Goal: Task Accomplishment & Management: Use online tool/utility

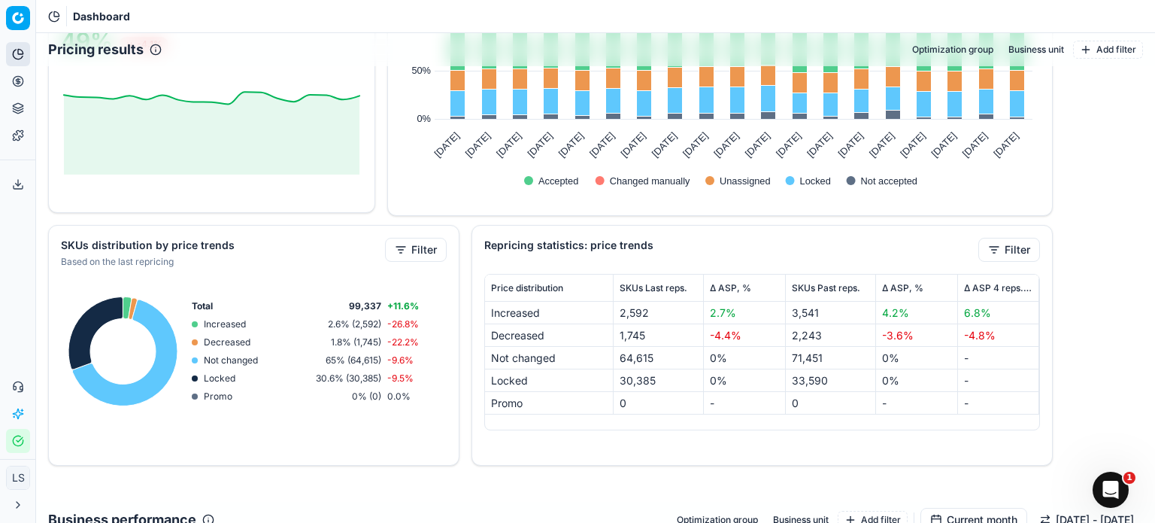
scroll to position [602, 0]
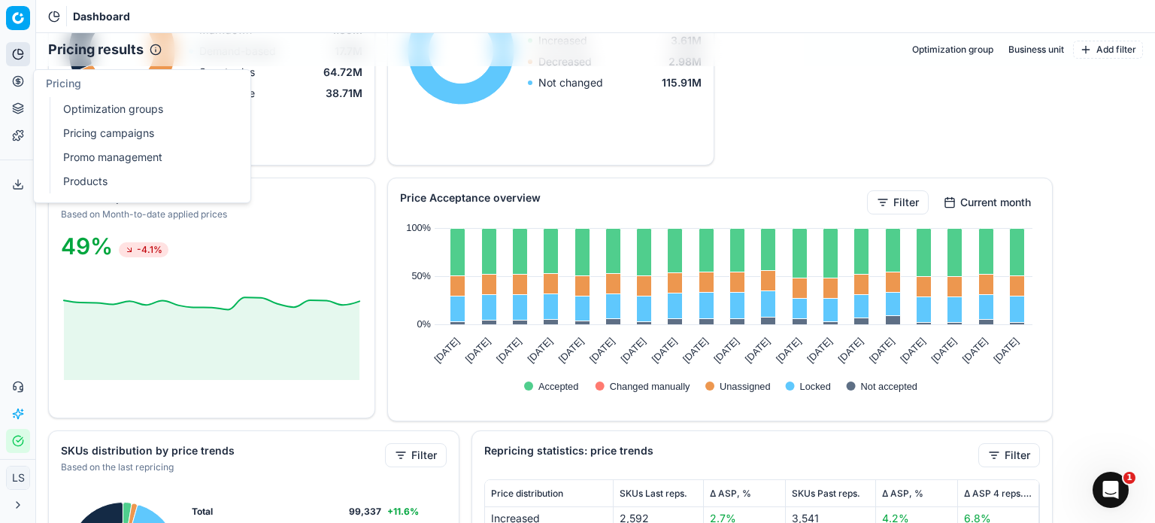
click at [126, 132] on link "Pricing campaigns" at bounding box center [144, 133] width 175 height 21
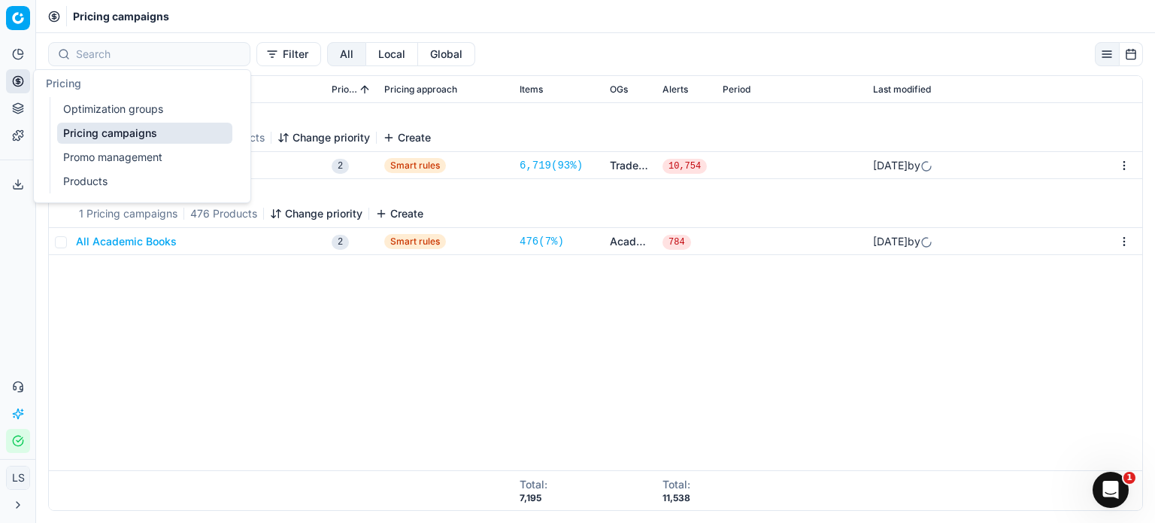
click at [137, 113] on link "Optimization groups" at bounding box center [144, 109] width 175 height 21
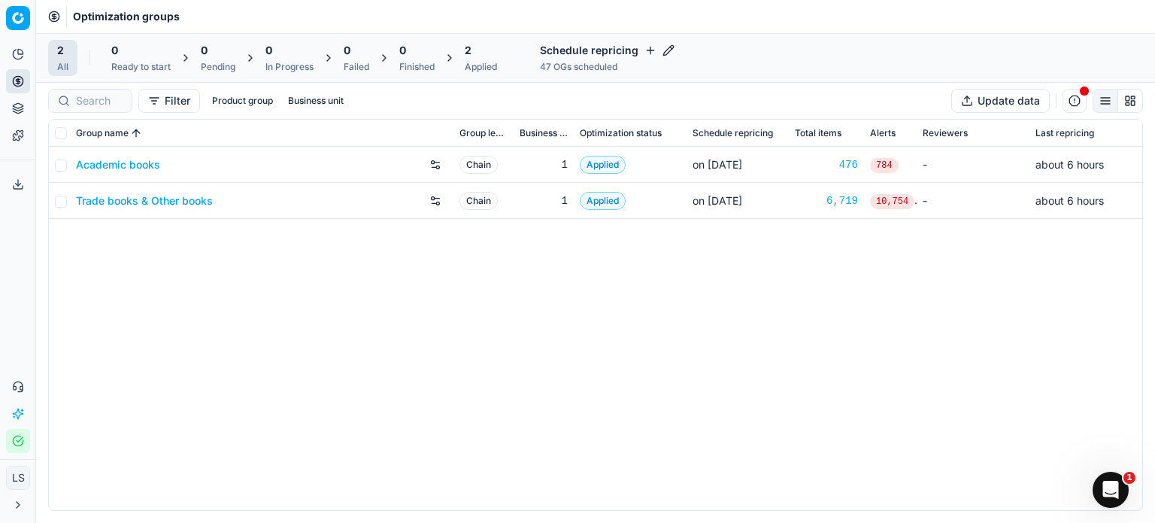
click at [135, 165] on link "Academic books" at bounding box center [118, 164] width 84 height 15
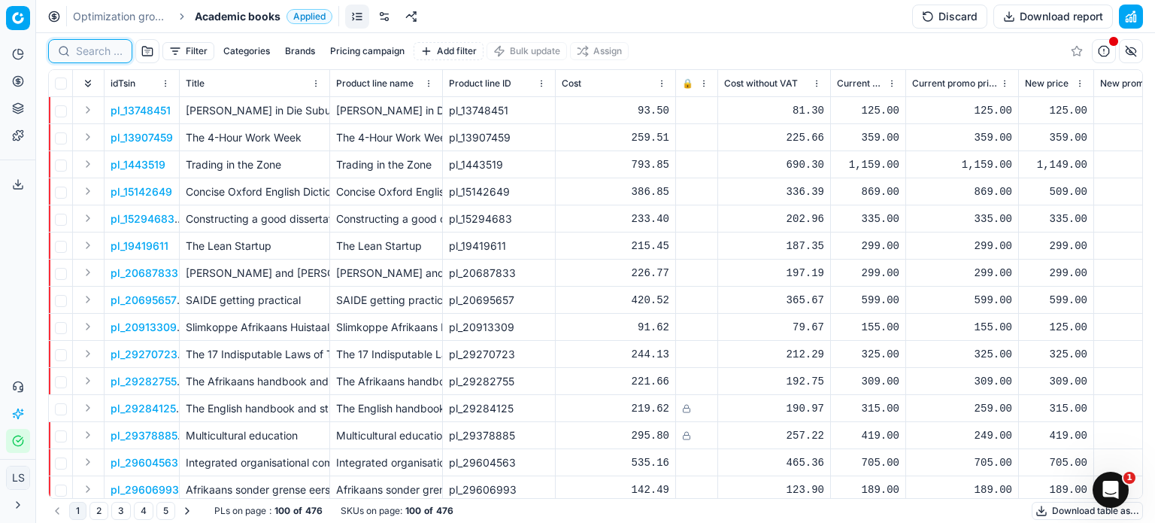
click at [102, 52] on input at bounding box center [99, 51] width 47 height 15
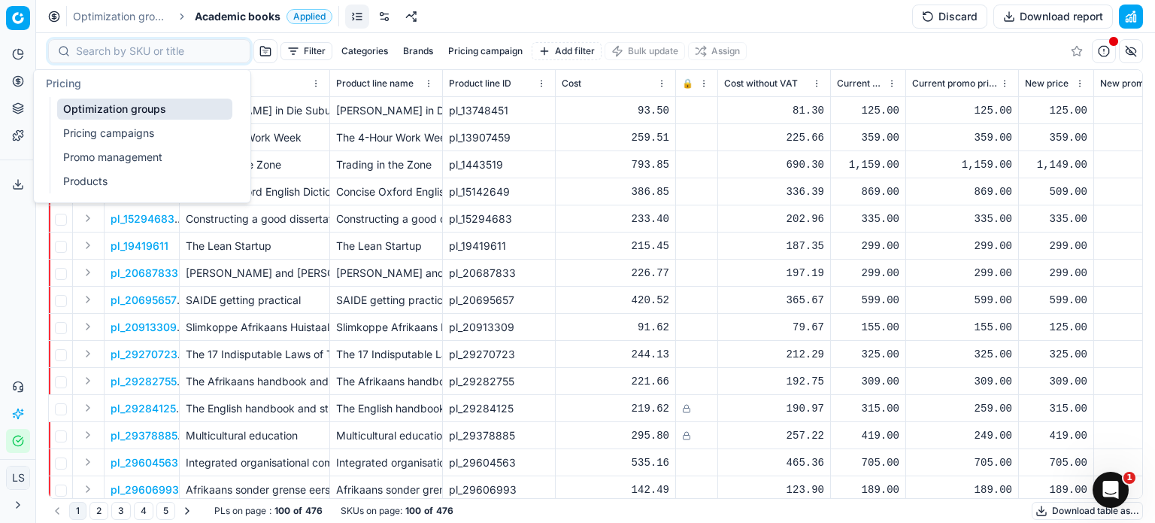
click at [144, 180] on link "Products" at bounding box center [144, 181] width 175 height 21
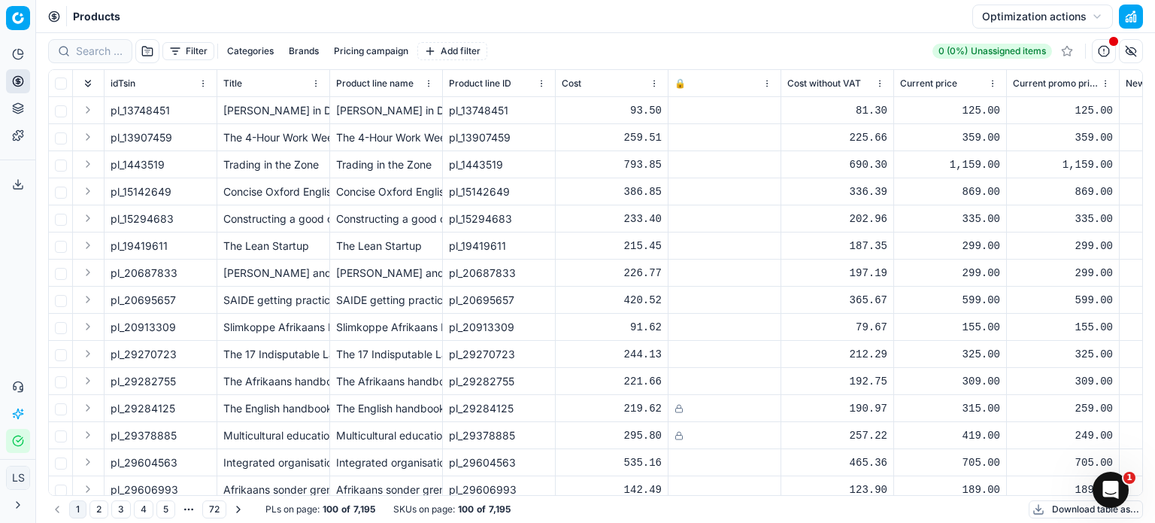
click at [10, 139] on link "Templates" at bounding box center [18, 135] width 24 height 24
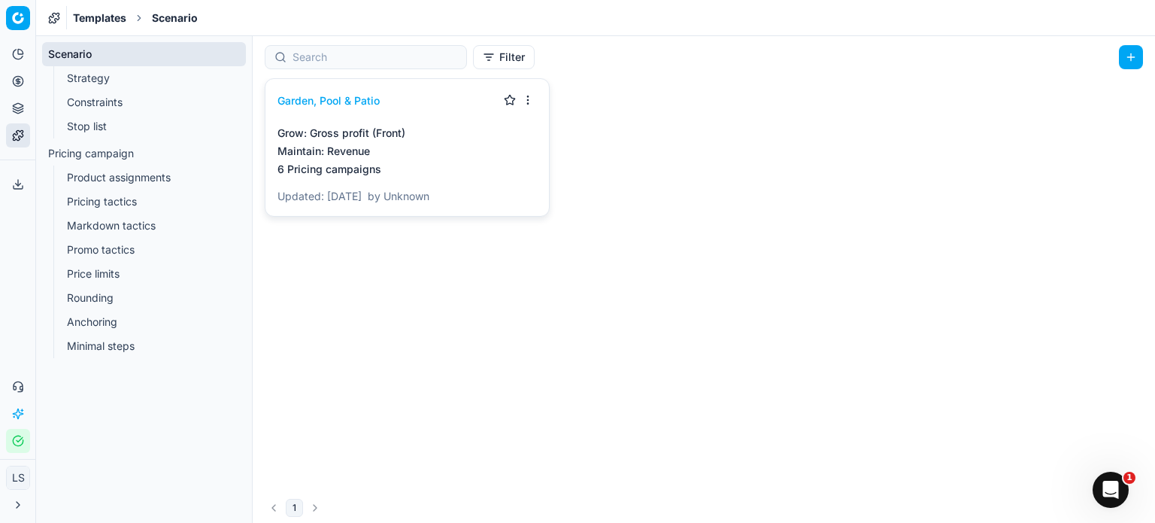
click at [126, 124] on link "Stop list" at bounding box center [144, 126] width 167 height 21
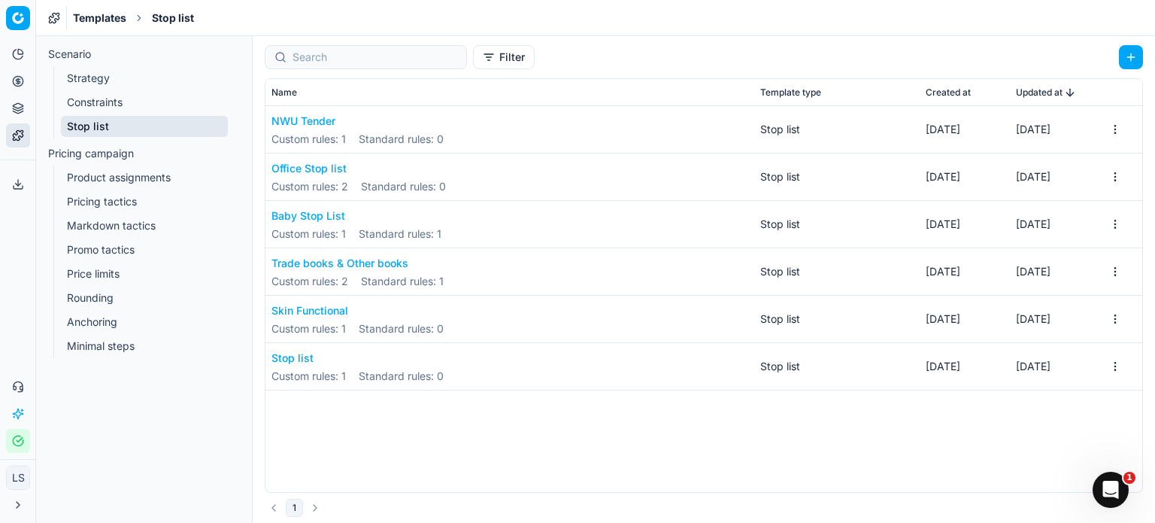
click at [321, 117] on button "NWU Tender" at bounding box center [357, 121] width 172 height 15
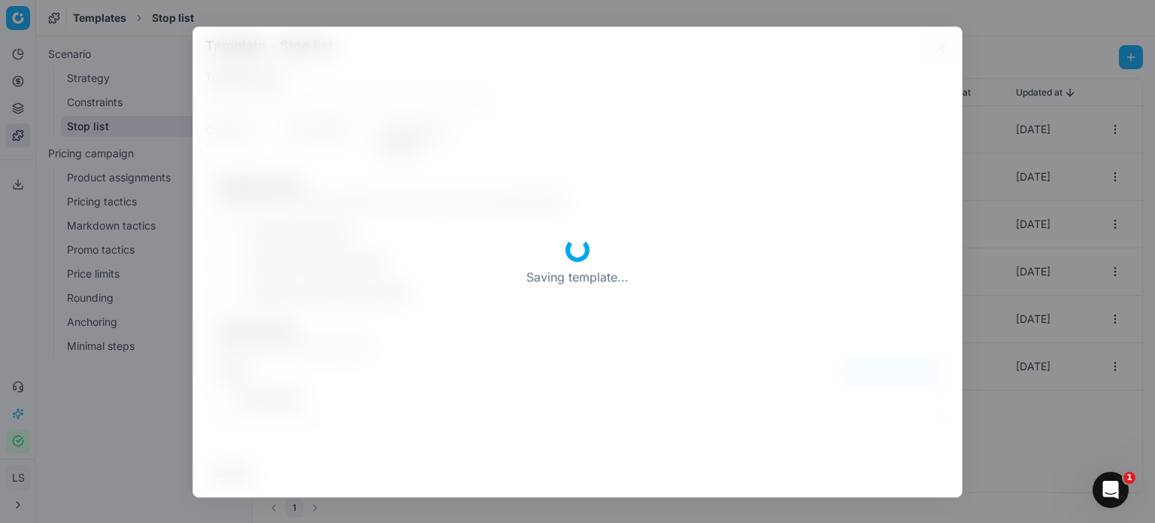
type input "NWU Tender"
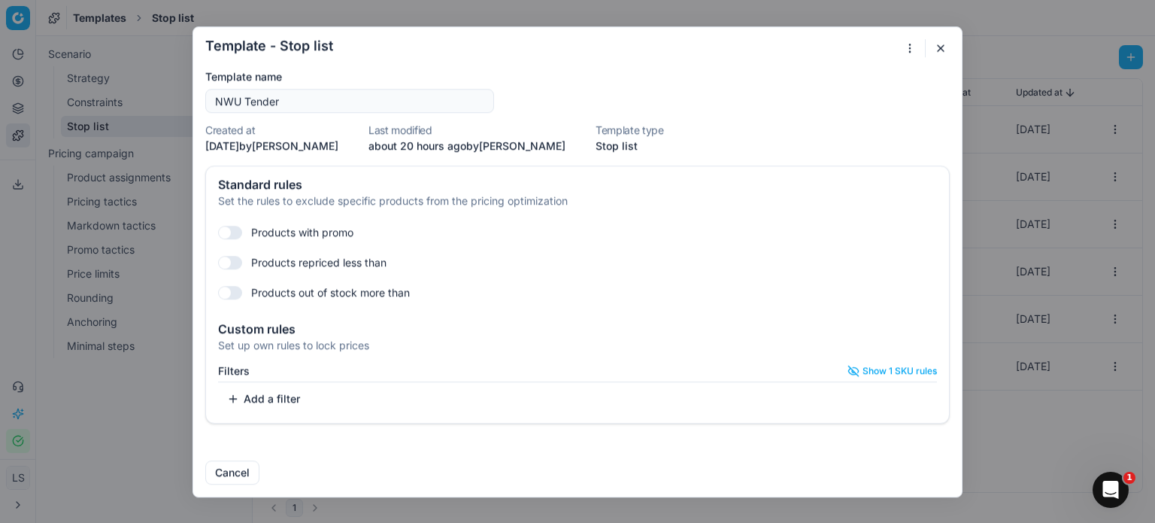
click at [904, 374] on button "Show 1 SKU rules" at bounding box center [892, 371] width 89 height 12
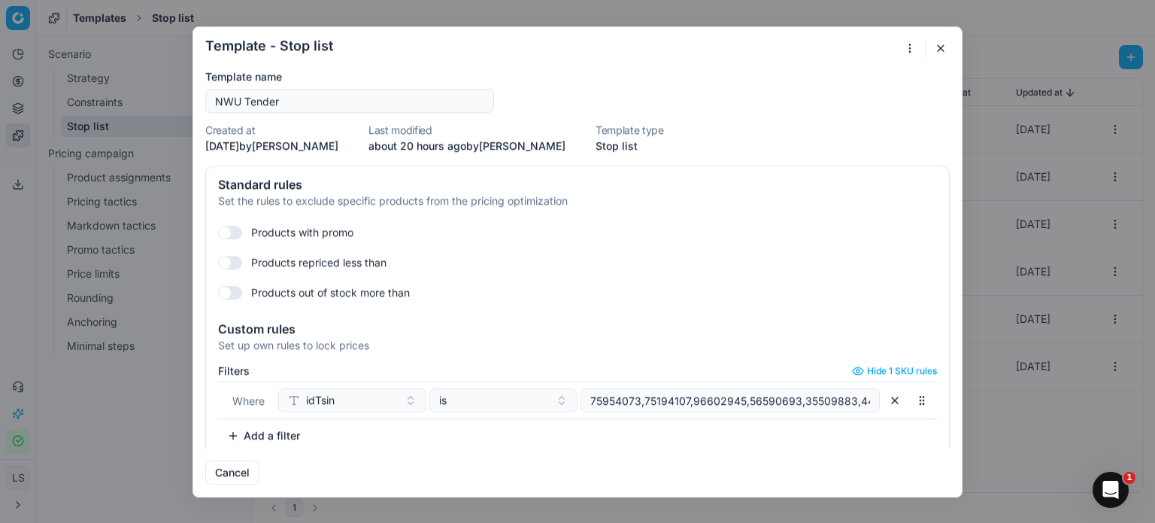
click at [910, 396] on button "button" at bounding box center [922, 400] width 24 height 24
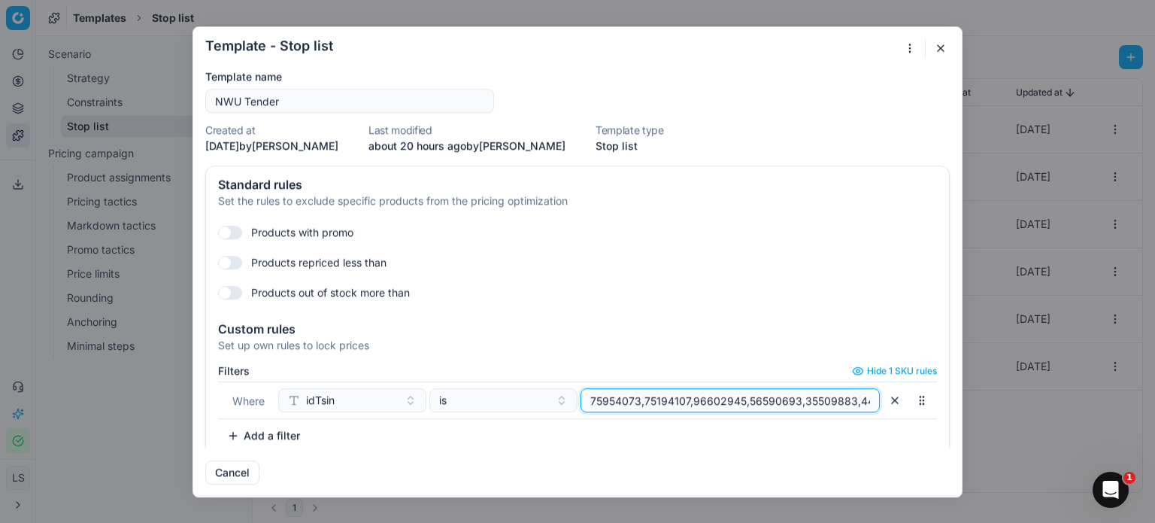
click at [830, 399] on input "75954073,75194107,96602945,56590693,35509883,44182005,91520679,37080201,9560540…" at bounding box center [730, 400] width 286 height 23
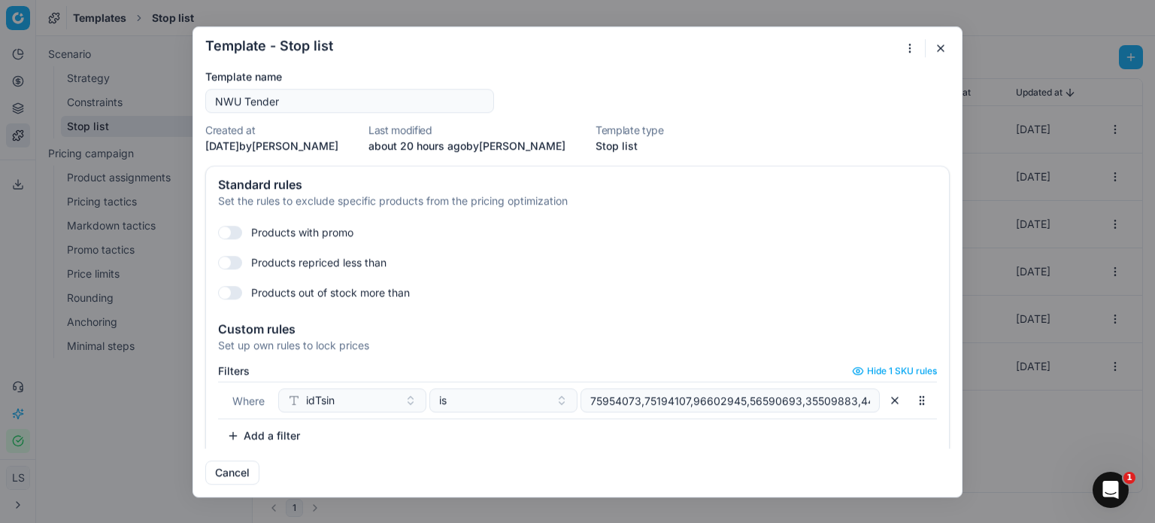
drag, startPoint x: 803, startPoint y: 420, endPoint x: 796, endPoint y: 411, distance: 11.7
click at [796, 411] on div "Filters Hide 1 SKU rules Where idTsin is 75954073,75194107,96602945,56590693,35…" at bounding box center [577, 406] width 719 height 83
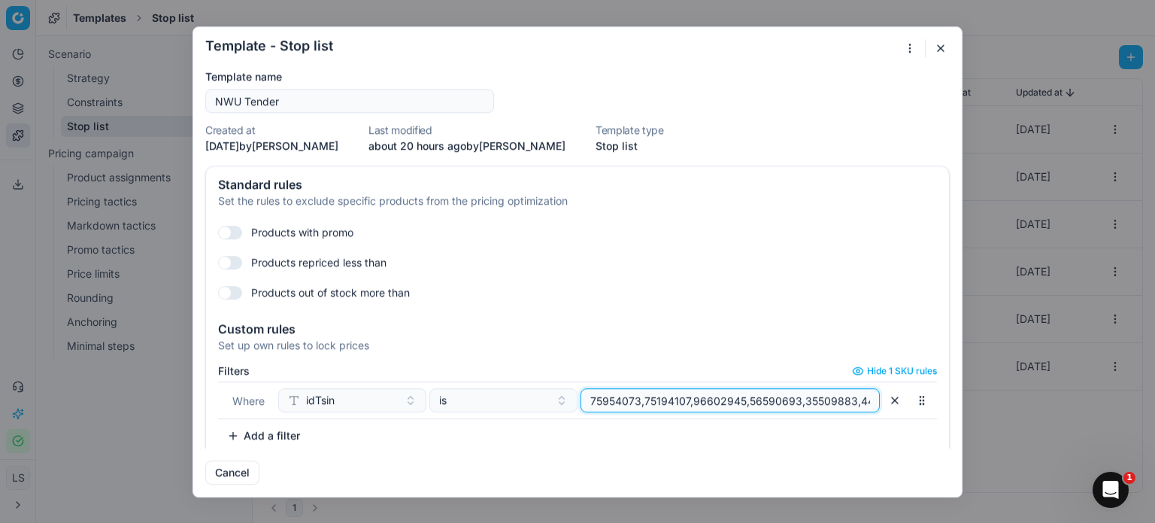
click at [818, 402] on input "75954073,75194107,96602945,56590693,35509883,44182005,91520679,37080201,9560540…" at bounding box center [730, 400] width 286 height 23
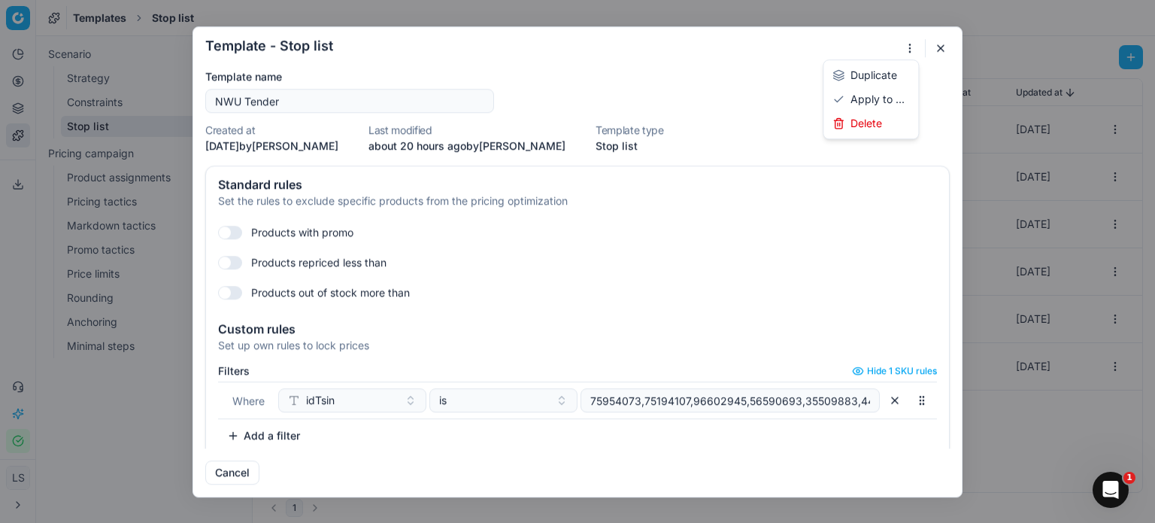
click at [909, 45] on div "Template - Stop list Saving template... Template name NWU Tender Created at [DA…" at bounding box center [577, 261] width 1155 height 523
click at [945, 46] on div "Template - Stop list Saving template... Template name NWU Tender Created at [DA…" at bounding box center [577, 261] width 1155 height 523
click at [947, 49] on button "button" at bounding box center [941, 48] width 18 height 18
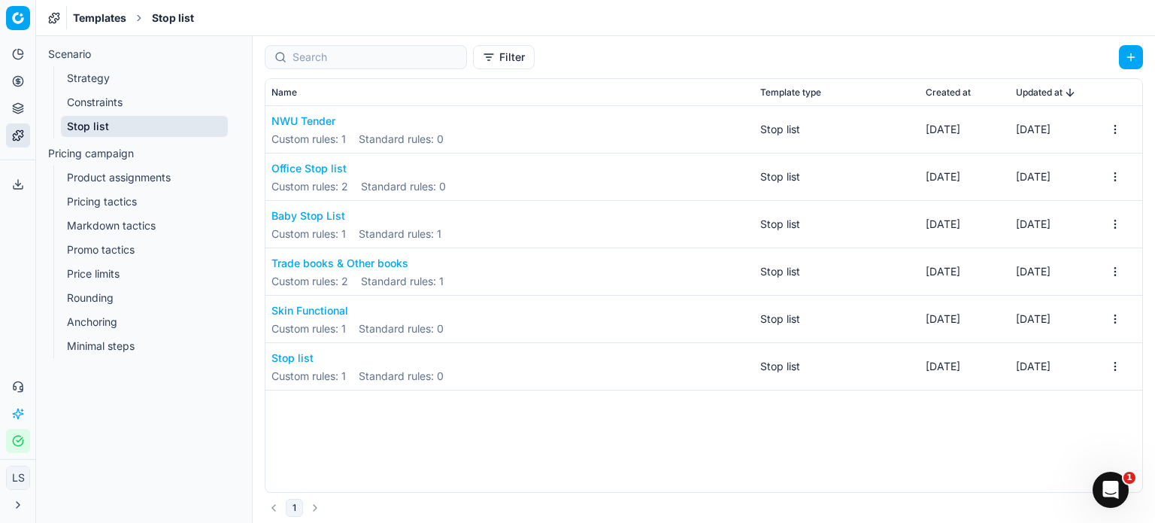
click at [515, 173] on div "Office Stop list Custom rules : 2 Standard rules : 0" at bounding box center [509, 176] width 477 height 47
click at [317, 168] on button "Office Stop list" at bounding box center [358, 168] width 174 height 15
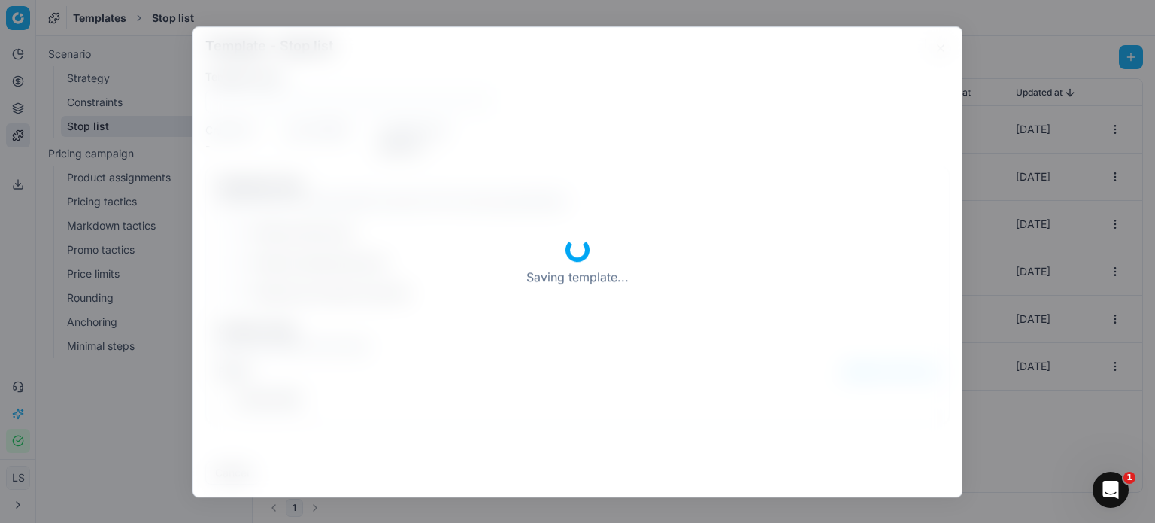
type input "Office Stop list"
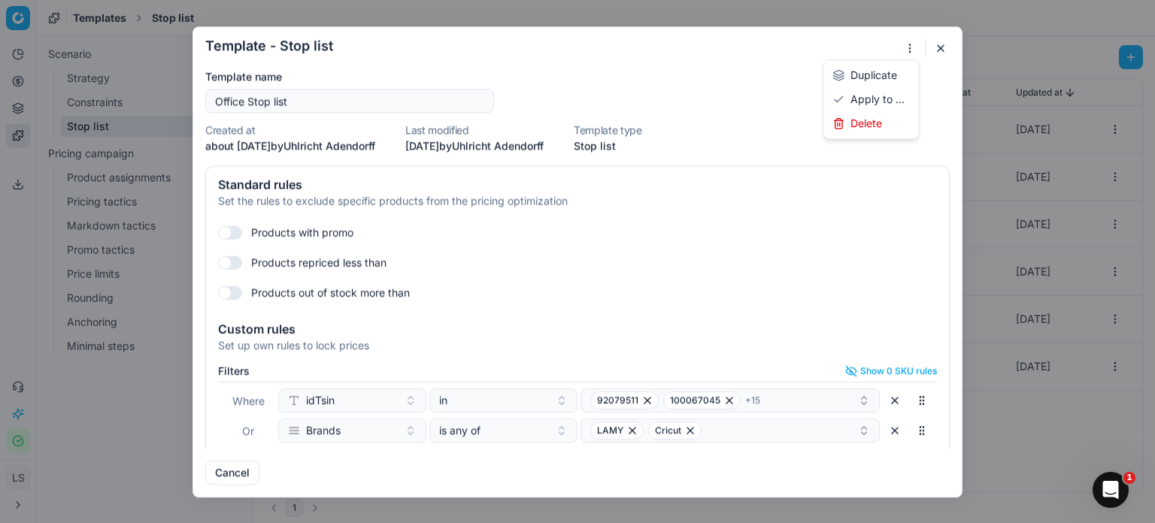
click at [913, 45] on div "Template - Stop list Saving template... Template name Office Stop list Created …" at bounding box center [577, 261] width 1155 height 523
click at [632, 63] on div "Template - Stop list Saving template... Template name Office Stop list Created …" at bounding box center [577, 261] width 1155 height 523
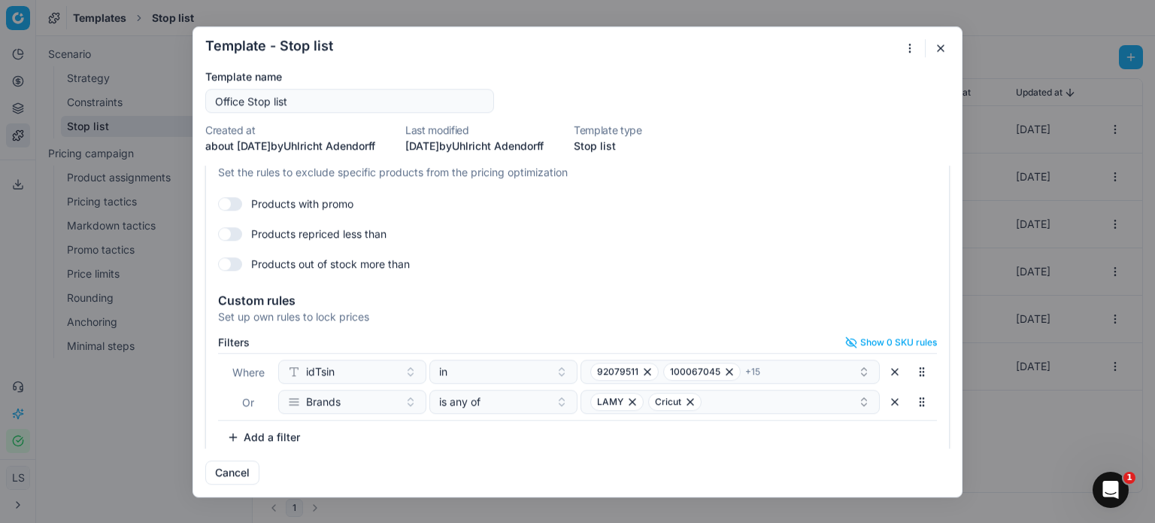
scroll to position [41, 0]
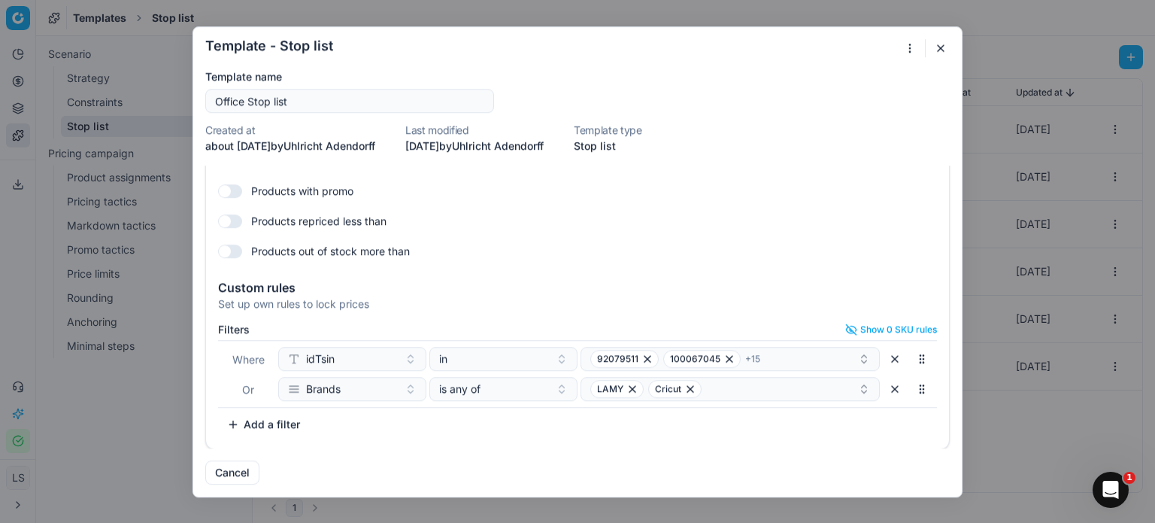
drag, startPoint x: 948, startPoint y: 44, endPoint x: 938, endPoint y: 52, distance: 12.3
click at [948, 44] on button "button" at bounding box center [941, 48] width 18 height 18
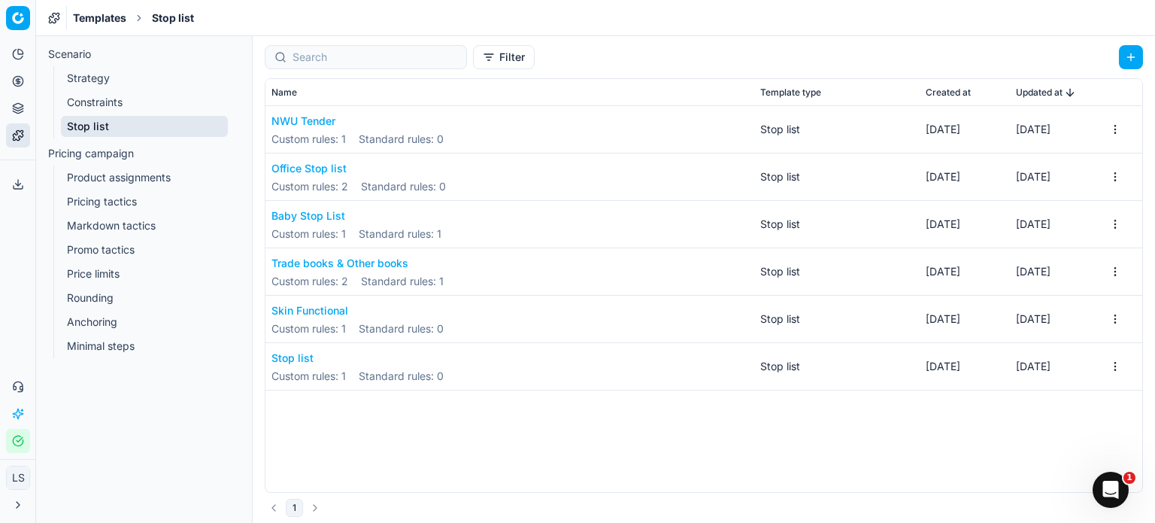
click at [347, 265] on button "Trade books & Other books" at bounding box center [357, 263] width 172 height 15
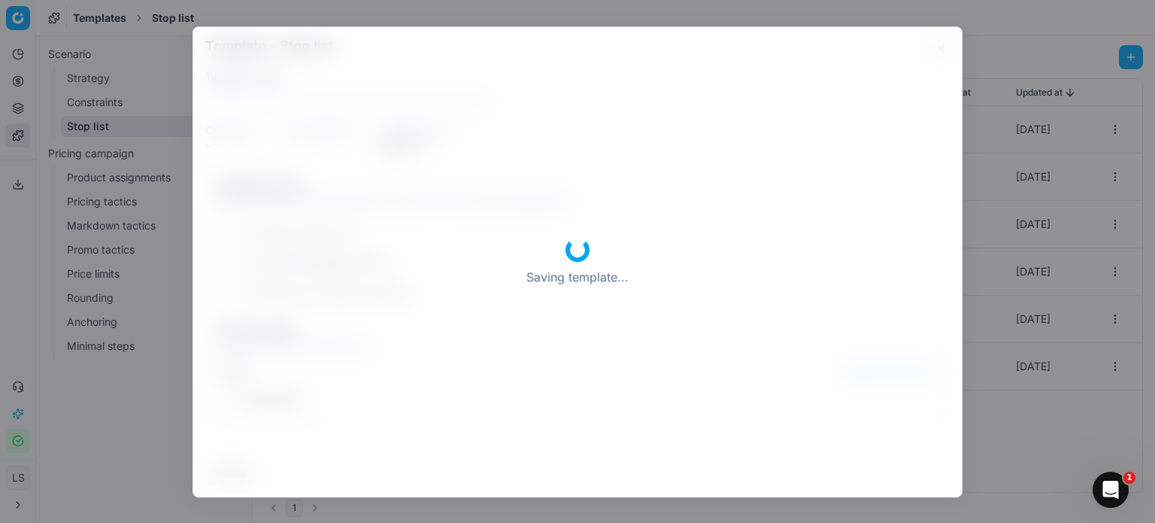
type input "Trade books & Other books"
checkbox input "true"
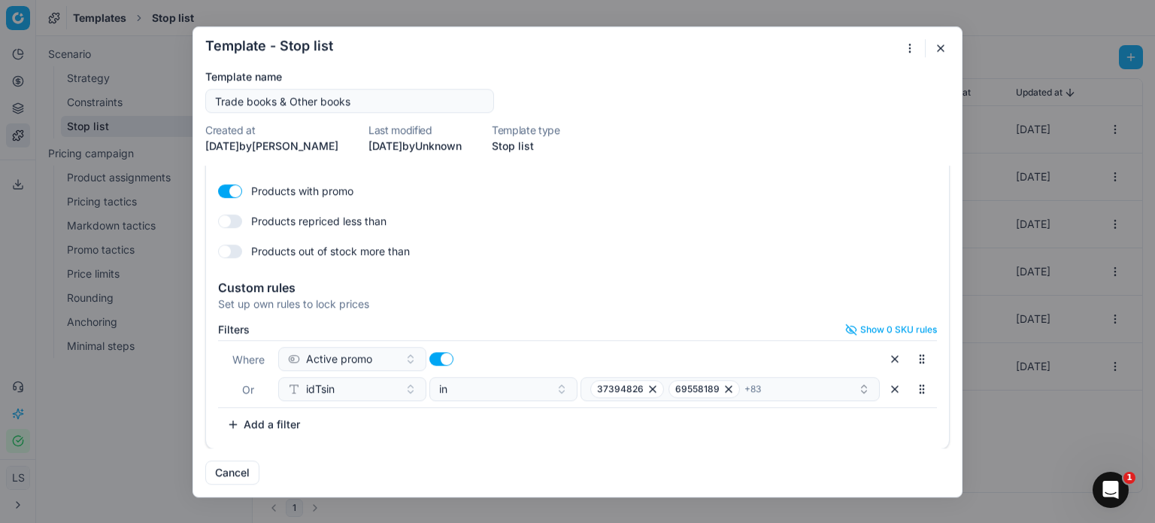
click at [945, 47] on button "button" at bounding box center [941, 48] width 18 height 18
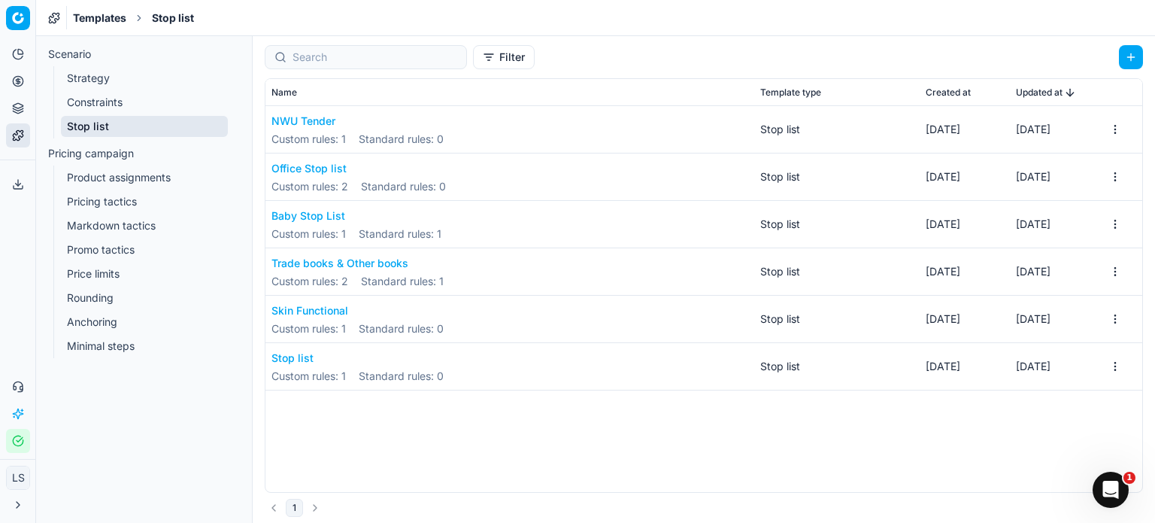
click at [296, 356] on button "Stop list" at bounding box center [357, 357] width 172 height 15
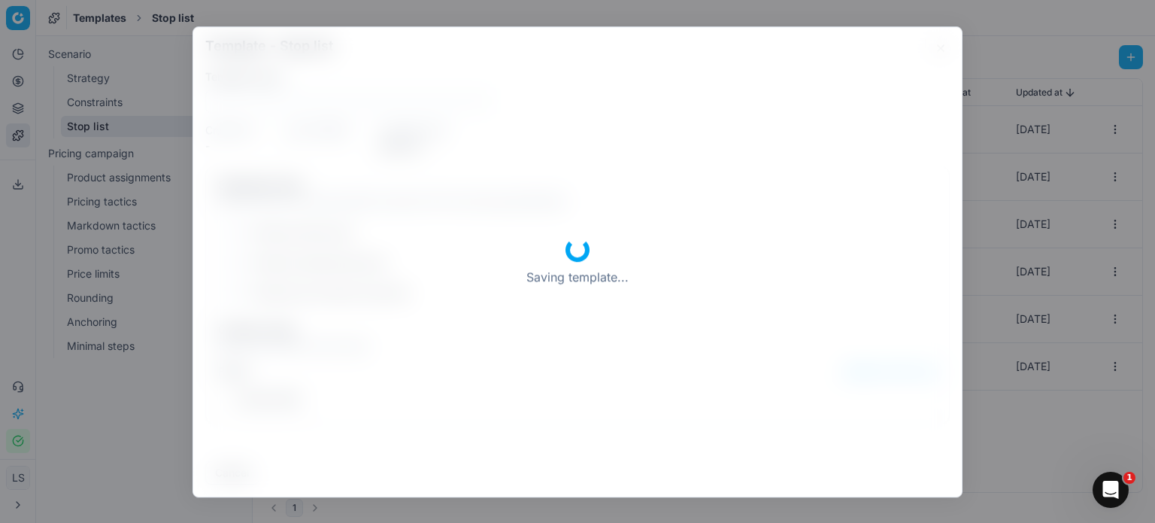
type input "Stop list"
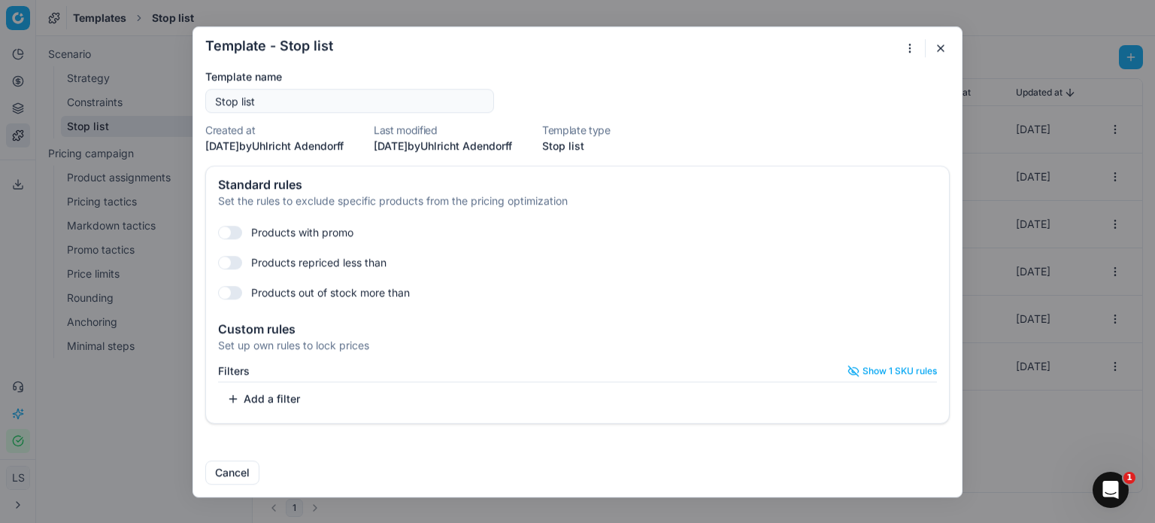
click at [946, 51] on button "button" at bounding box center [941, 48] width 18 height 18
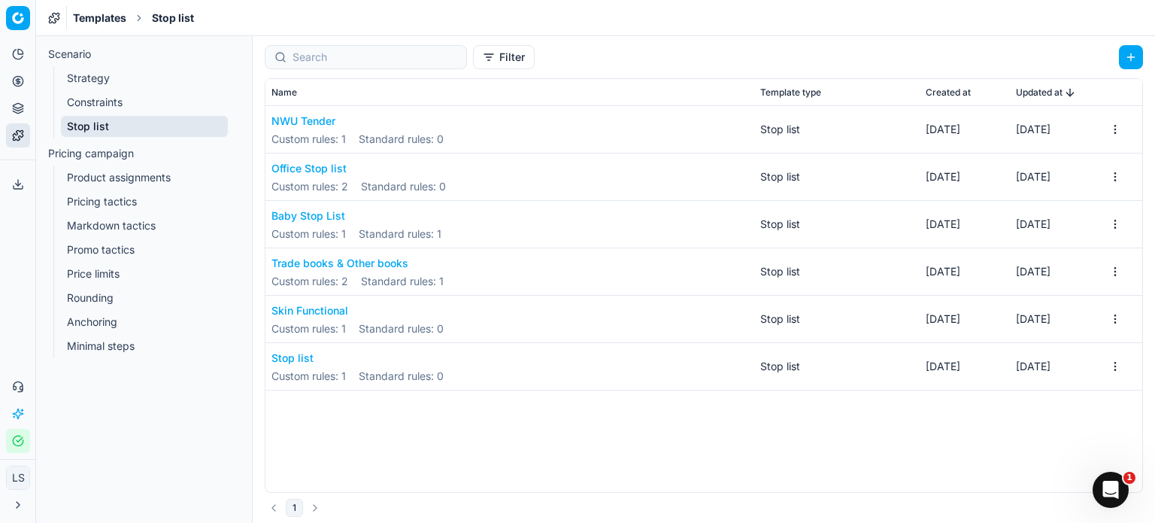
click at [307, 118] on button "NWU Tender" at bounding box center [357, 121] width 172 height 15
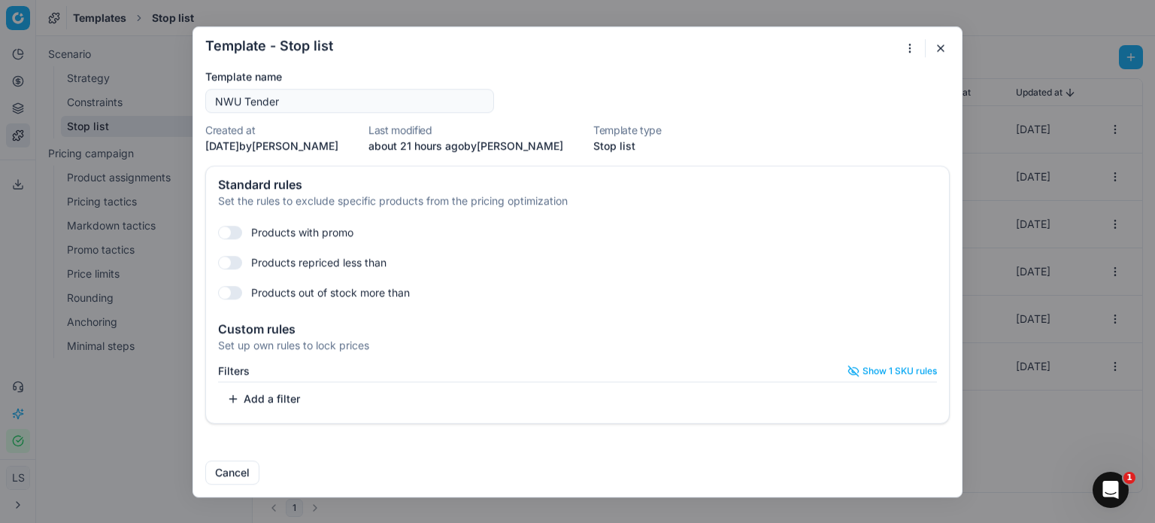
click at [882, 365] on button "Show 1 SKU rules" at bounding box center [892, 371] width 89 height 12
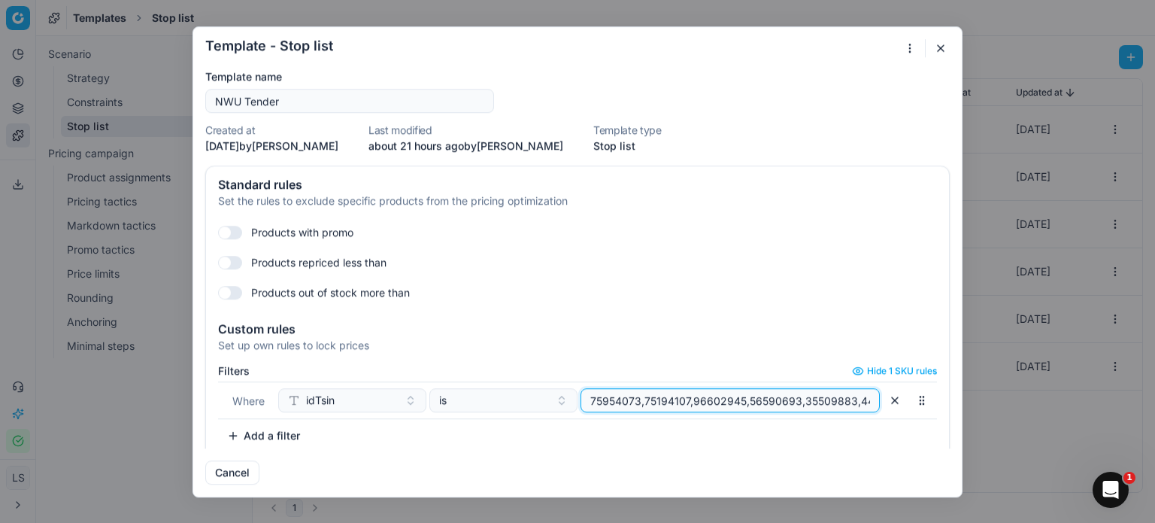
click at [637, 401] on input "75954073,75194107,96602945,56590693,35509883,44182005,91520679,37080201,9560540…" at bounding box center [730, 400] width 286 height 23
click at [818, 398] on input "75954073,75194107,96602945,56590693,35509883,44182005,91520679,37080201,9560540…" at bounding box center [730, 400] width 286 height 23
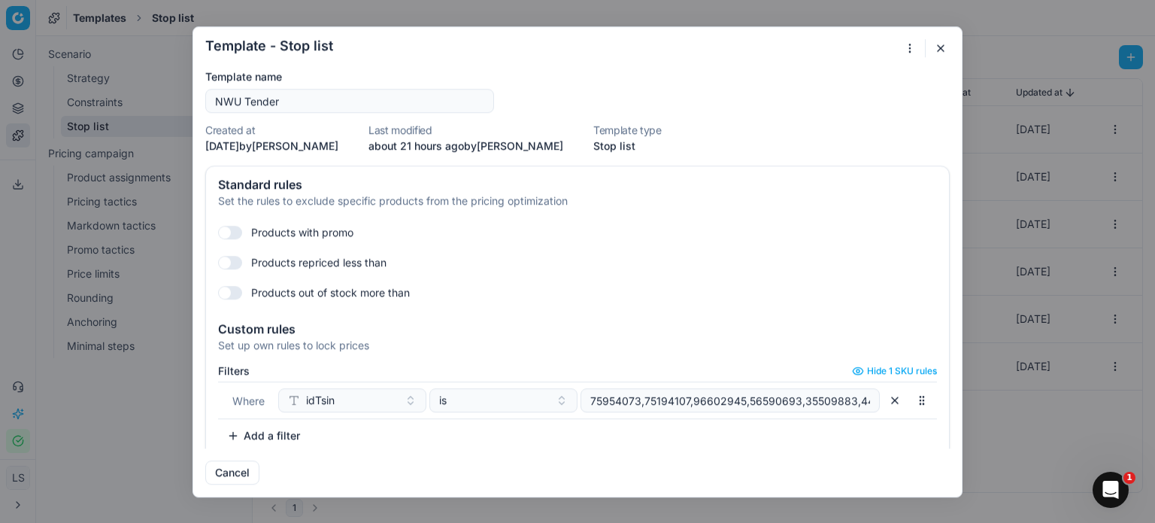
click at [884, 402] on button "button" at bounding box center [895, 400] width 24 height 24
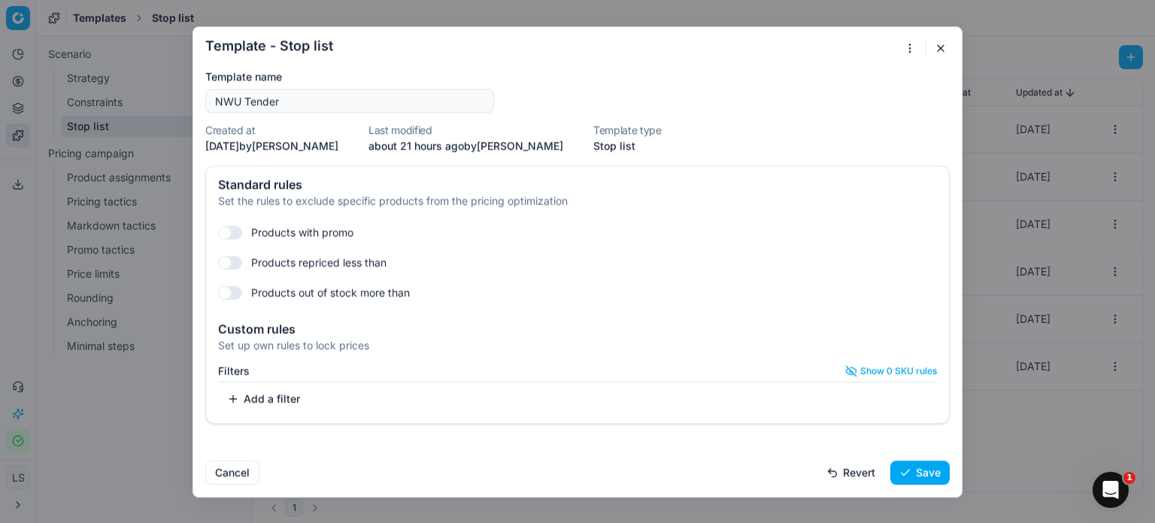
click at [280, 394] on button "Add a filter" at bounding box center [263, 399] width 91 height 24
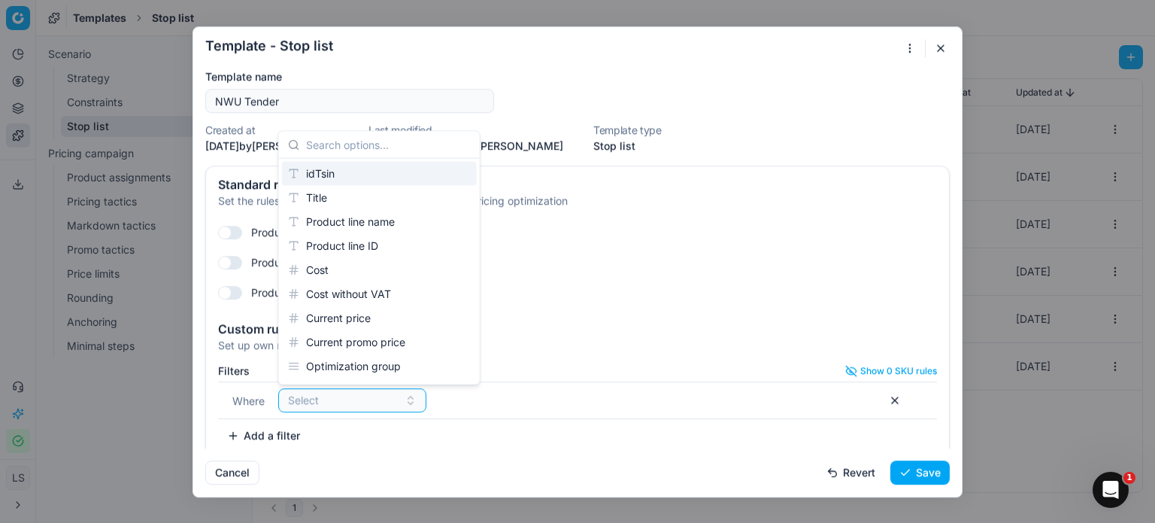
click at [393, 177] on div "idTsin" at bounding box center [379, 174] width 195 height 24
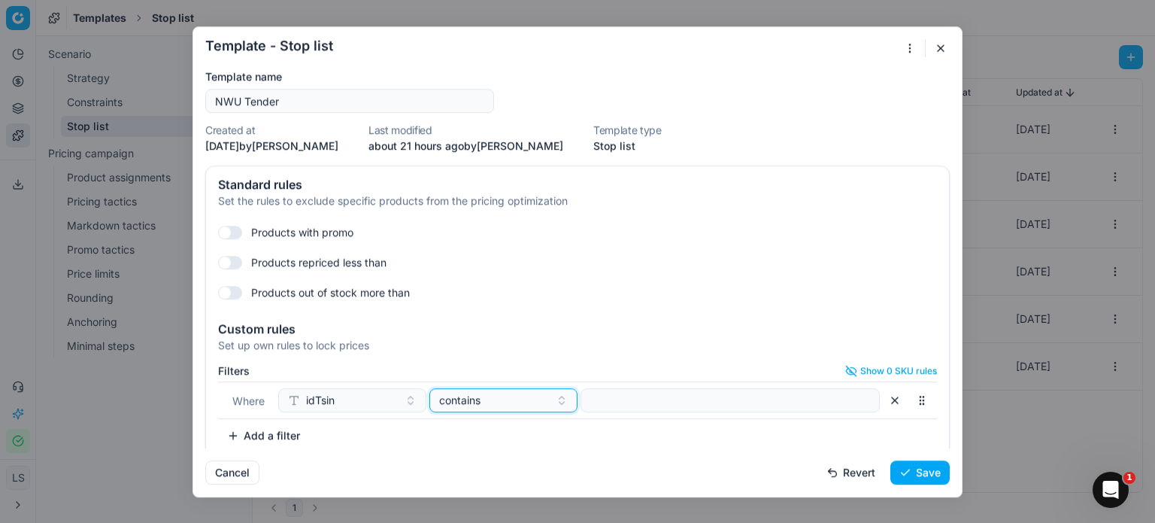
click at [513, 406] on div "contains" at bounding box center [494, 400] width 111 height 15
click at [494, 288] on div "in" at bounding box center [527, 297] width 195 height 24
click at [632, 403] on button "Select a value" at bounding box center [730, 400] width 299 height 24
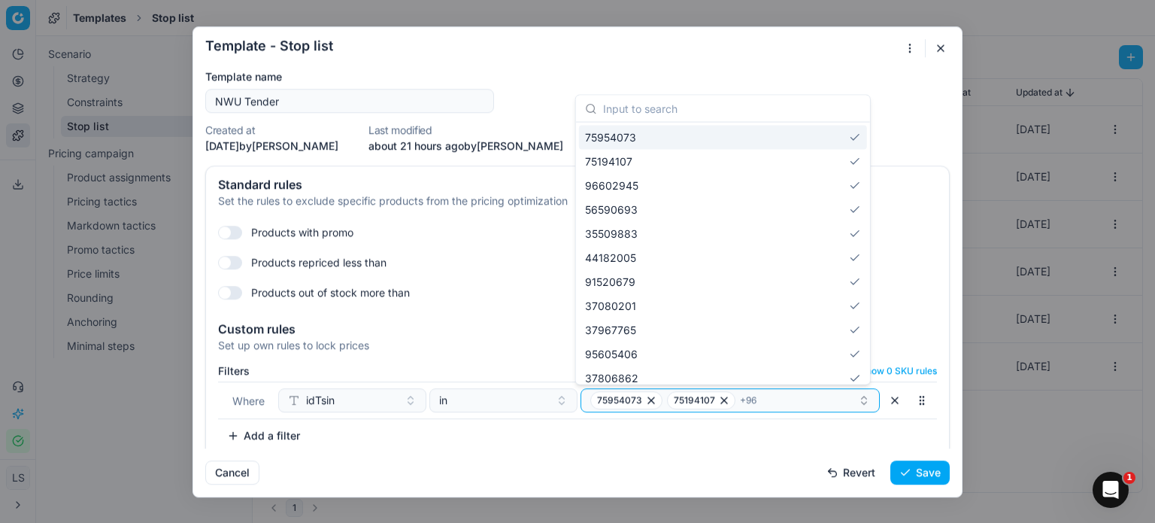
click at [724, 453] on div "Cancel Revert Save" at bounding box center [577, 465] width 745 height 36
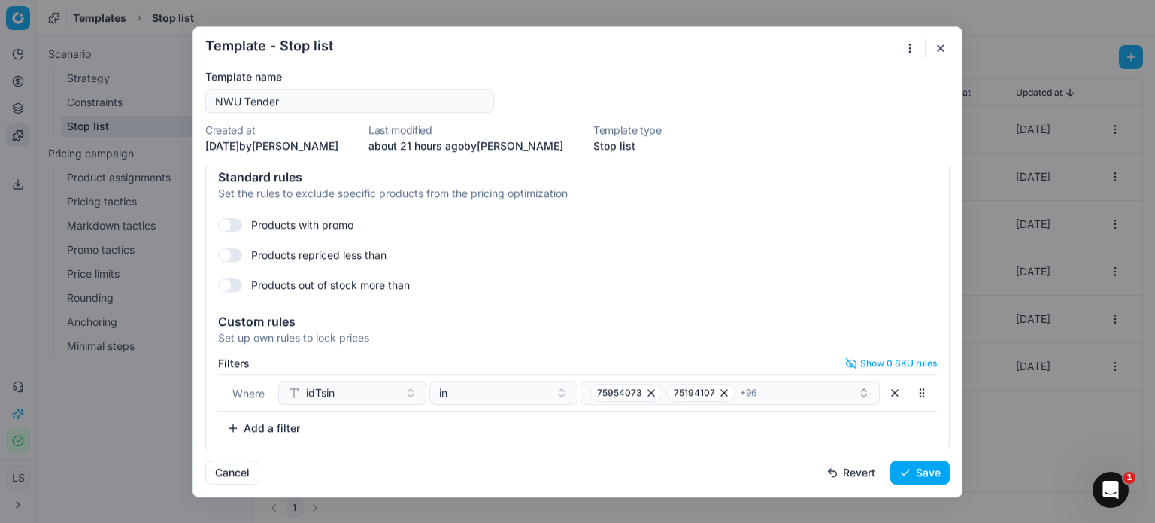
scroll to position [11, 0]
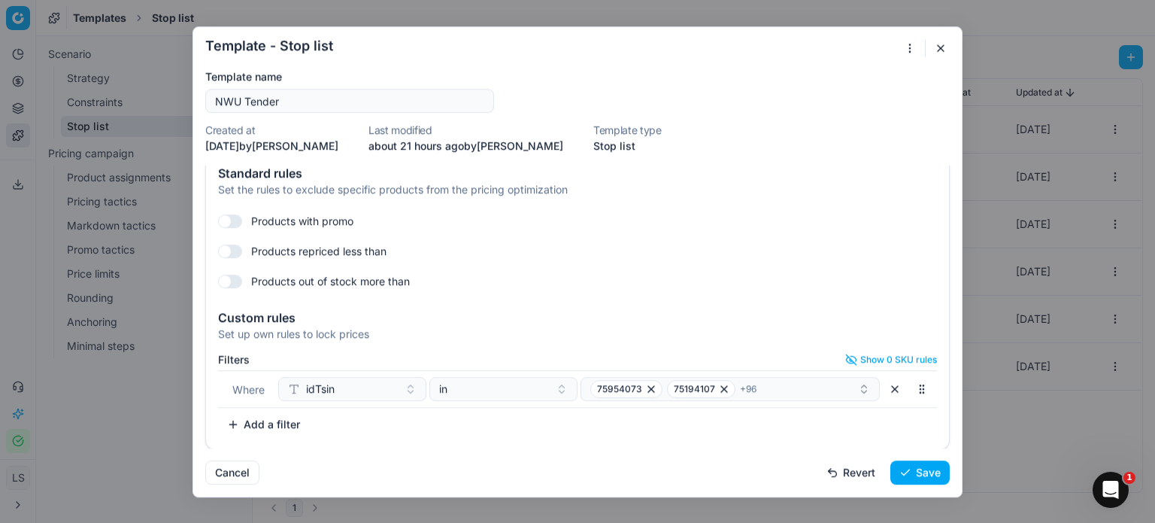
click at [919, 469] on button "Save" at bounding box center [919, 472] width 59 height 24
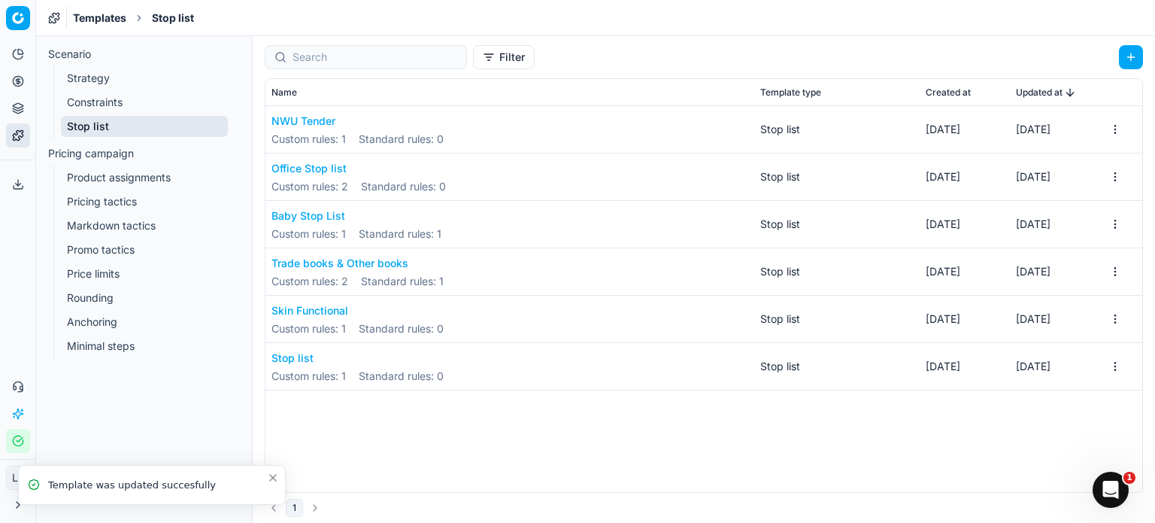
click at [313, 127] on button "NWU Tender" at bounding box center [357, 121] width 172 height 15
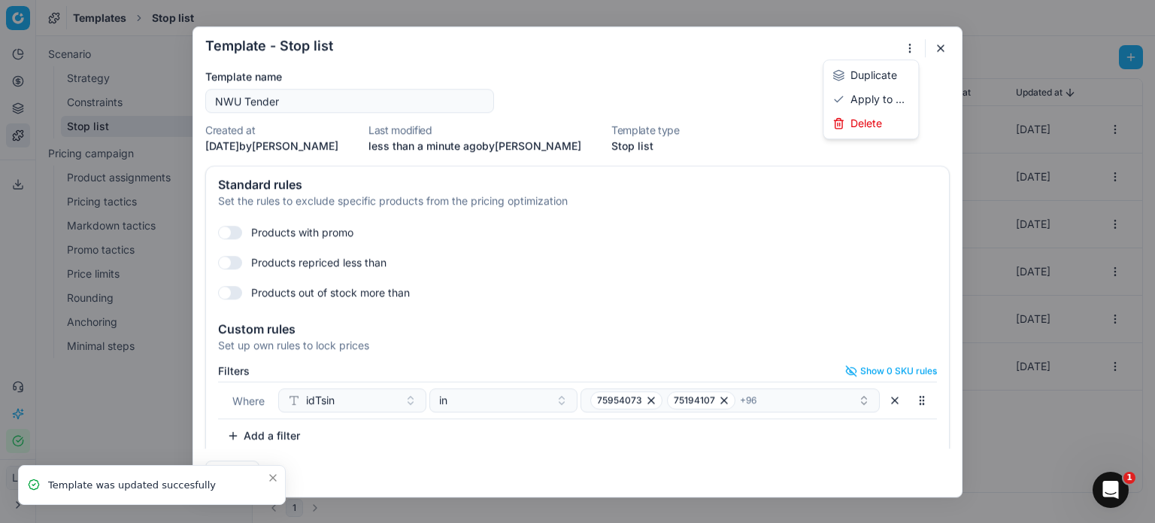
click at [906, 51] on div "Template - Stop list Saving template... Template name NWU Tender Created at [DA…" at bounding box center [577, 261] width 1155 height 523
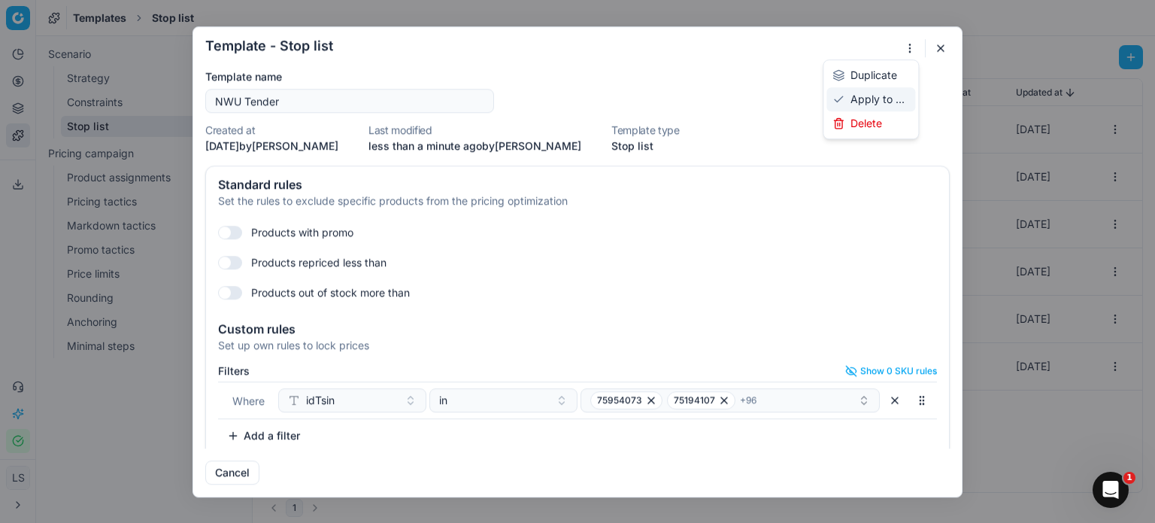
drag, startPoint x: 872, startPoint y: 99, endPoint x: 857, endPoint y: 89, distance: 17.9
click at [857, 89] on div "Apply to ..." at bounding box center [871, 99] width 89 height 24
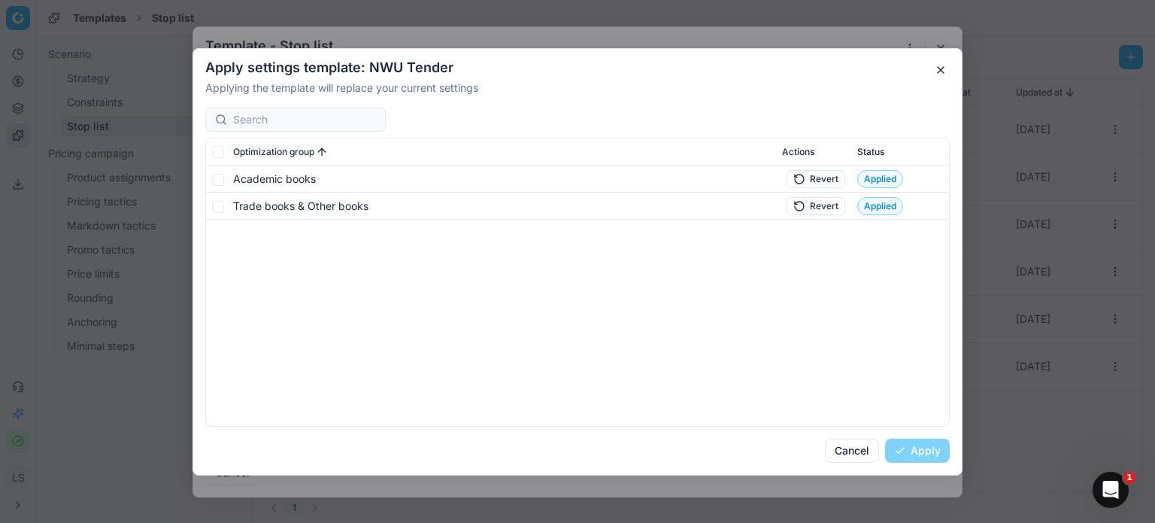
click at [946, 66] on button "button" at bounding box center [941, 70] width 18 height 18
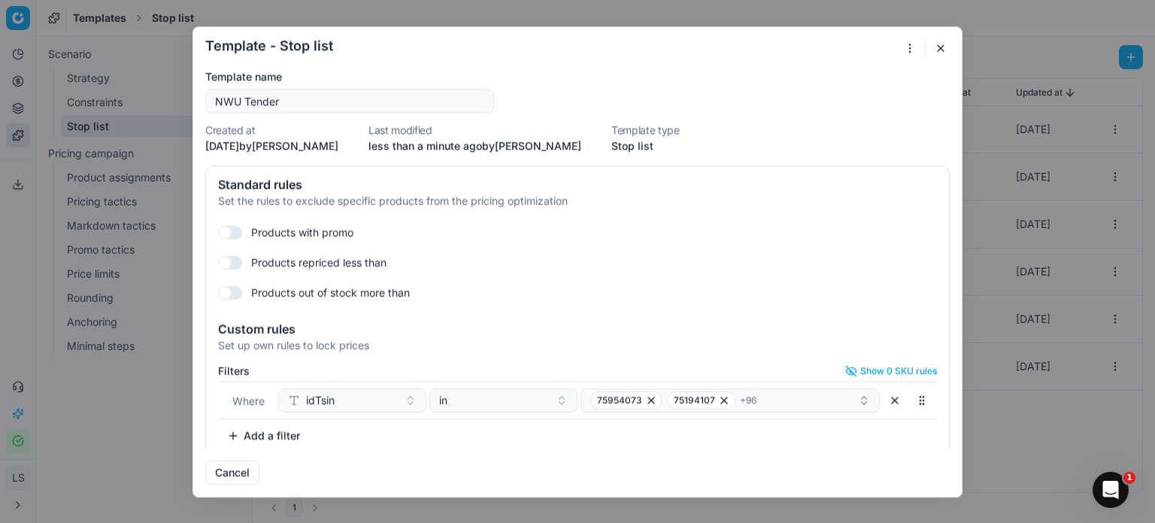
click at [944, 44] on button "button" at bounding box center [941, 48] width 18 height 18
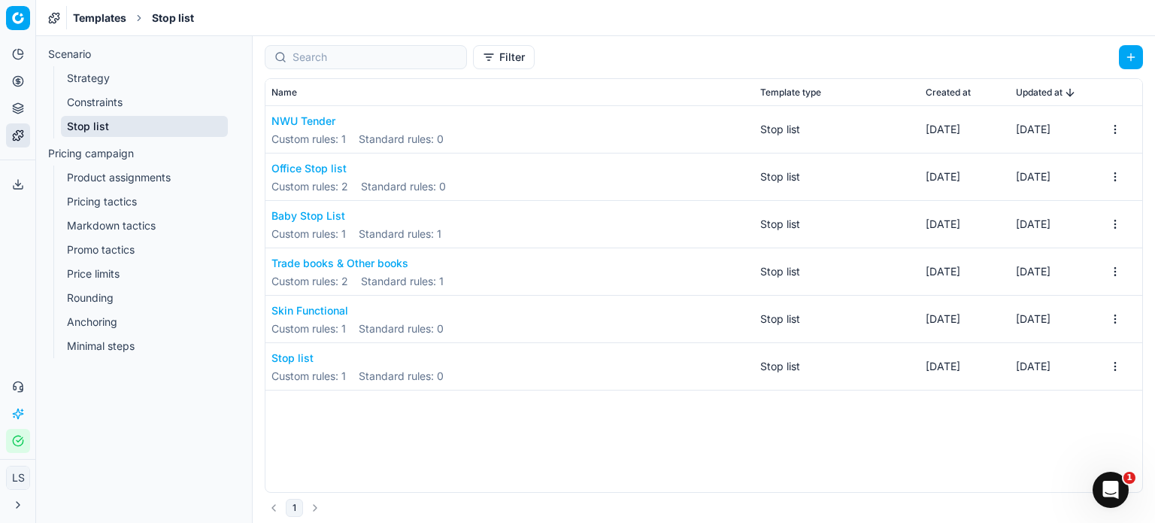
click at [322, 117] on button "NWU Tender" at bounding box center [357, 121] width 172 height 15
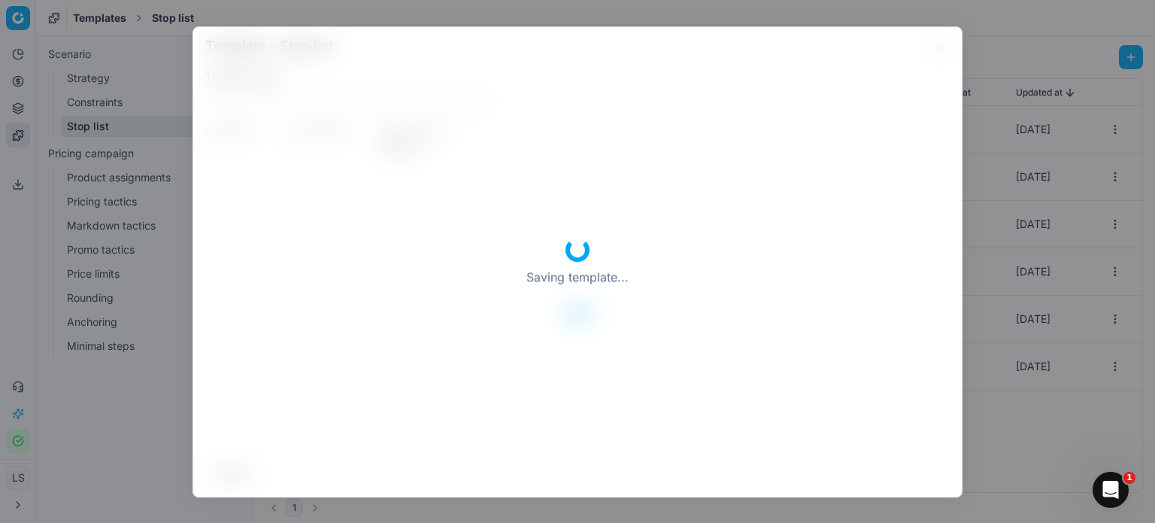
type input "NWU Tender"
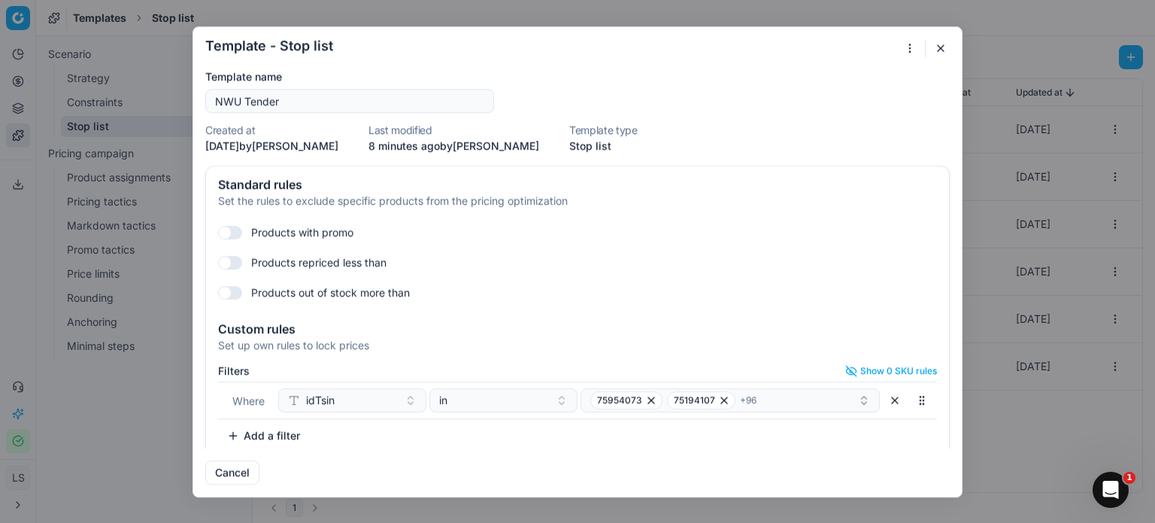
click at [941, 40] on button "button" at bounding box center [941, 48] width 18 height 18
